Goal: Information Seeking & Learning: Check status

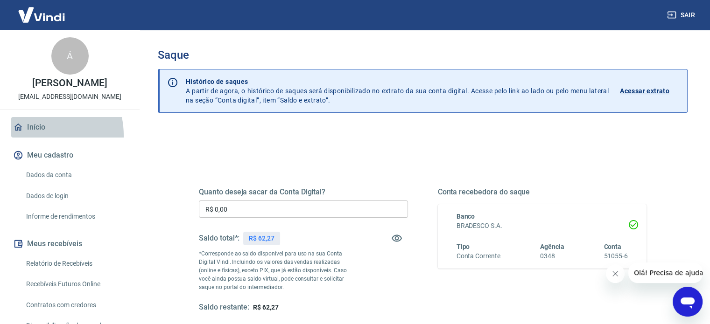
click at [29, 138] on link "Início" at bounding box center [69, 127] width 117 height 21
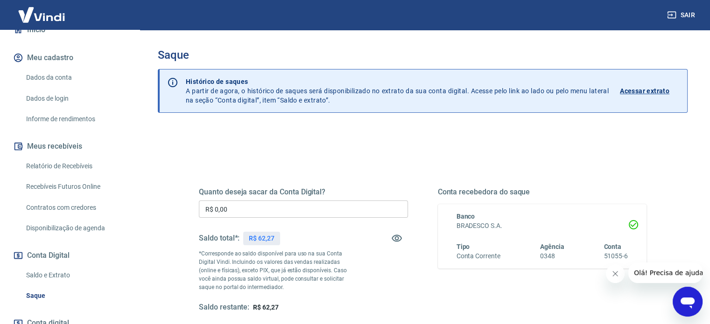
scroll to position [155, 0]
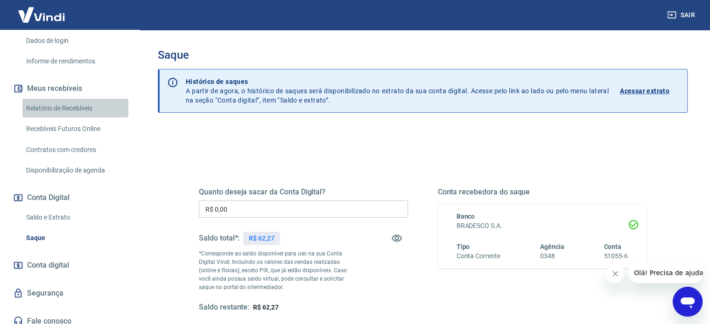
click at [77, 116] on link "Relatório de Recebíveis" at bounding box center [75, 108] width 106 height 19
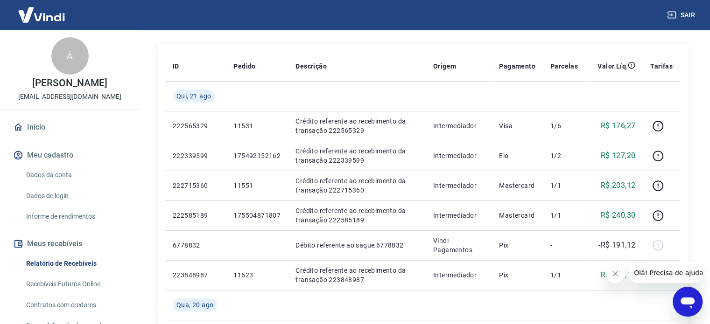
click at [36, 138] on link "Início" at bounding box center [69, 127] width 117 height 21
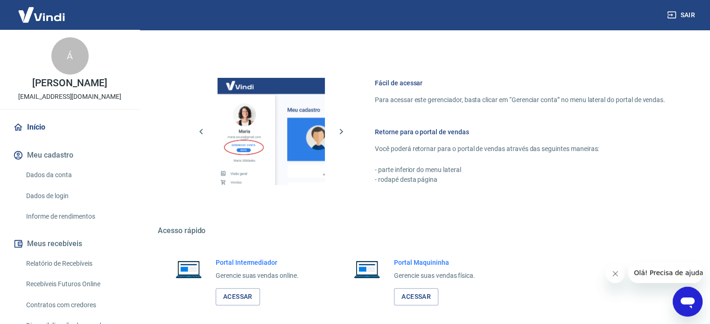
scroll to position [412, 0]
